Goal: Task Accomplishment & Management: Complete application form

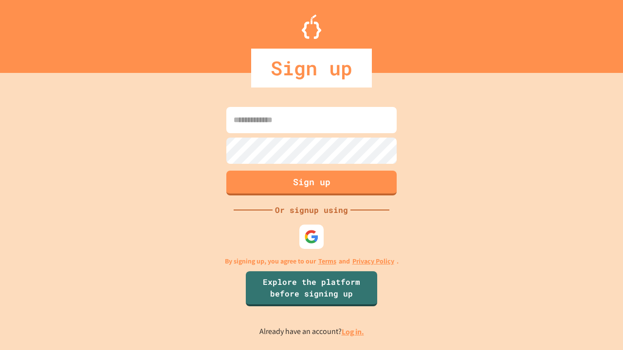
click at [353, 332] on link "Log in." at bounding box center [353, 332] width 22 height 10
